Goal: Task Accomplishment & Management: Use online tool/utility

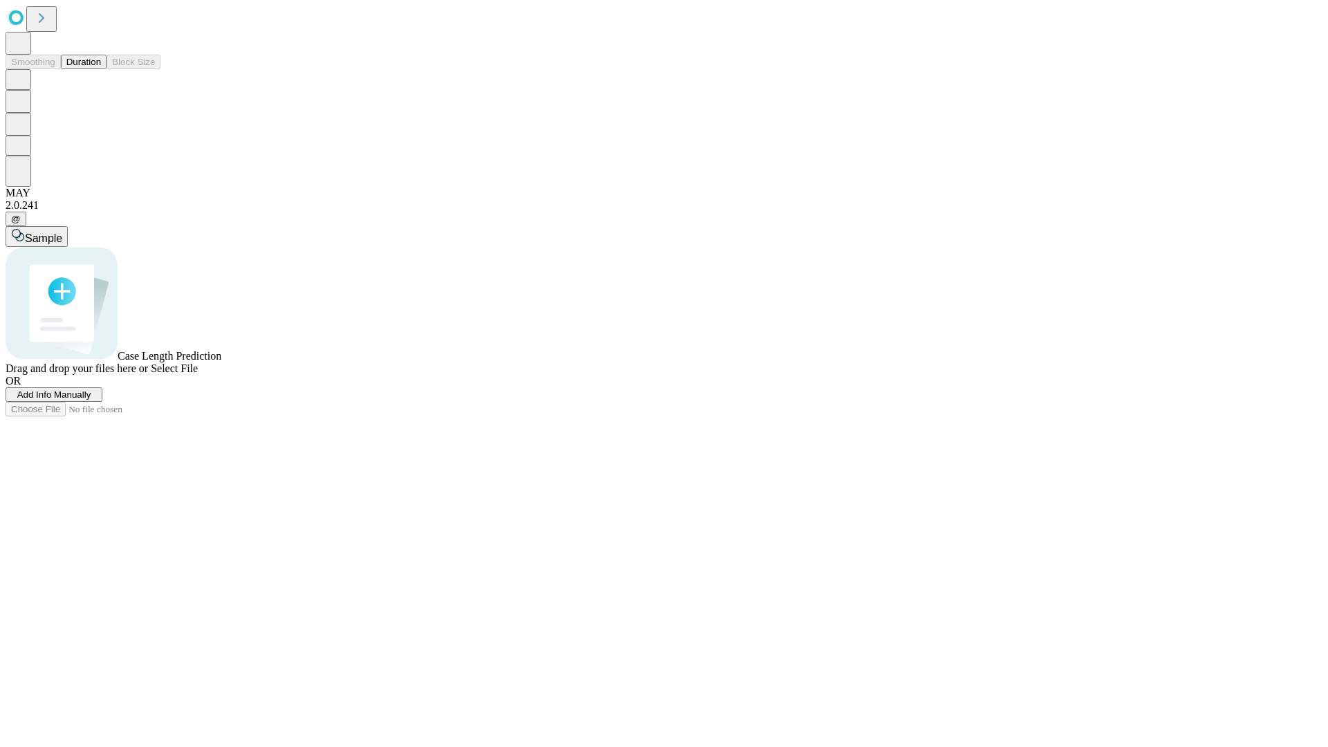
click at [101, 69] on button "Duration" at bounding box center [84, 62] width 46 height 15
click at [91, 400] on span "Add Info Manually" at bounding box center [54, 394] width 74 height 10
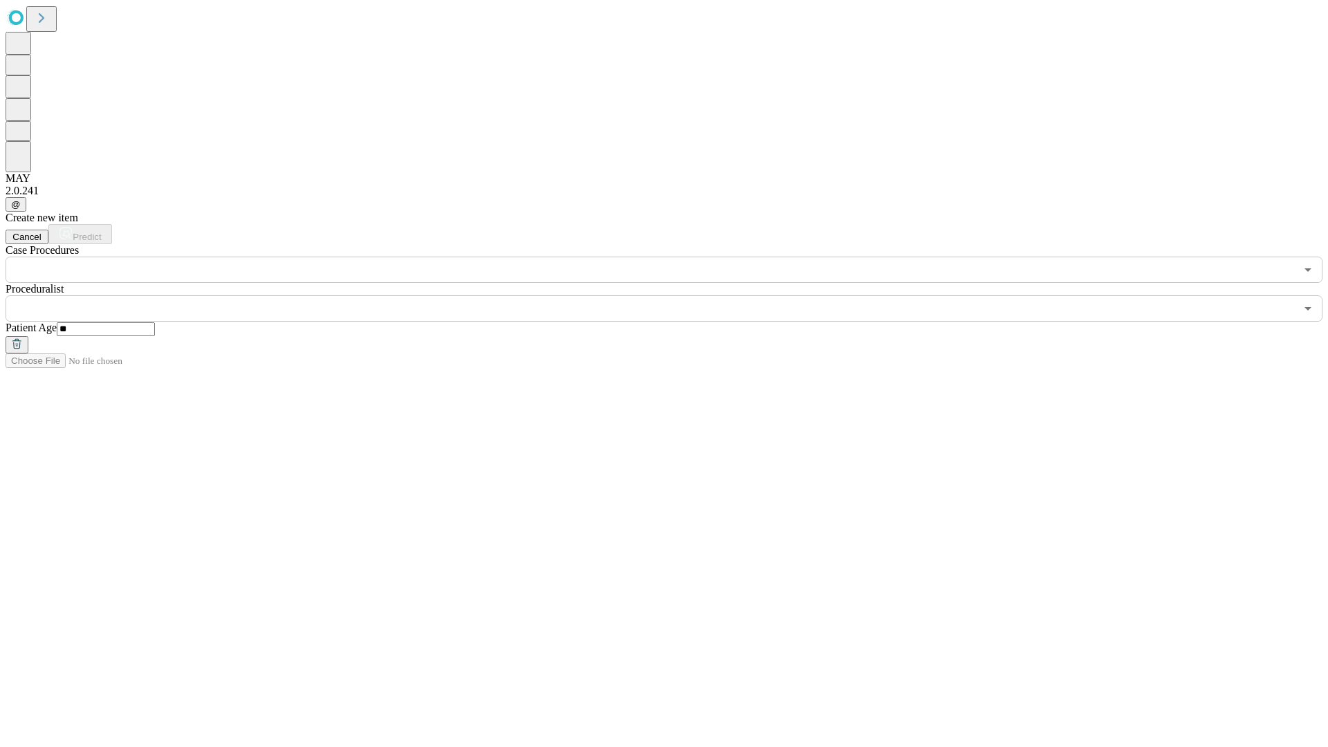
type input "**"
click at [673, 295] on input "text" at bounding box center [651, 308] width 1290 height 26
